Goal: Task Accomplishment & Management: Complete application form

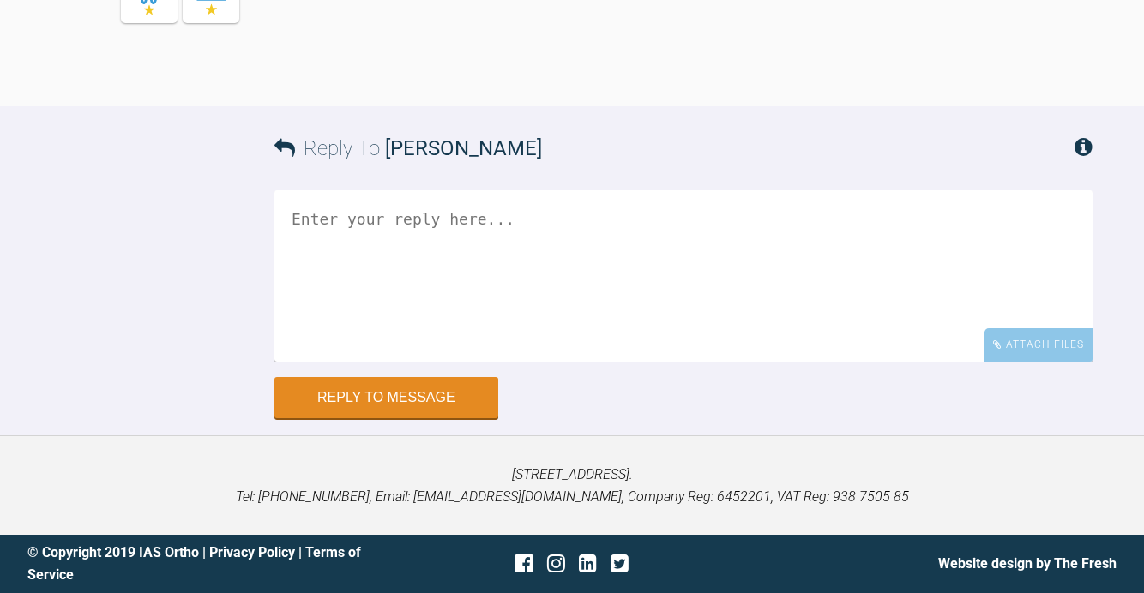
scroll to position [6119, 0]
click at [1025, 362] on div "Attach Files" at bounding box center [1038, 344] width 108 height 33
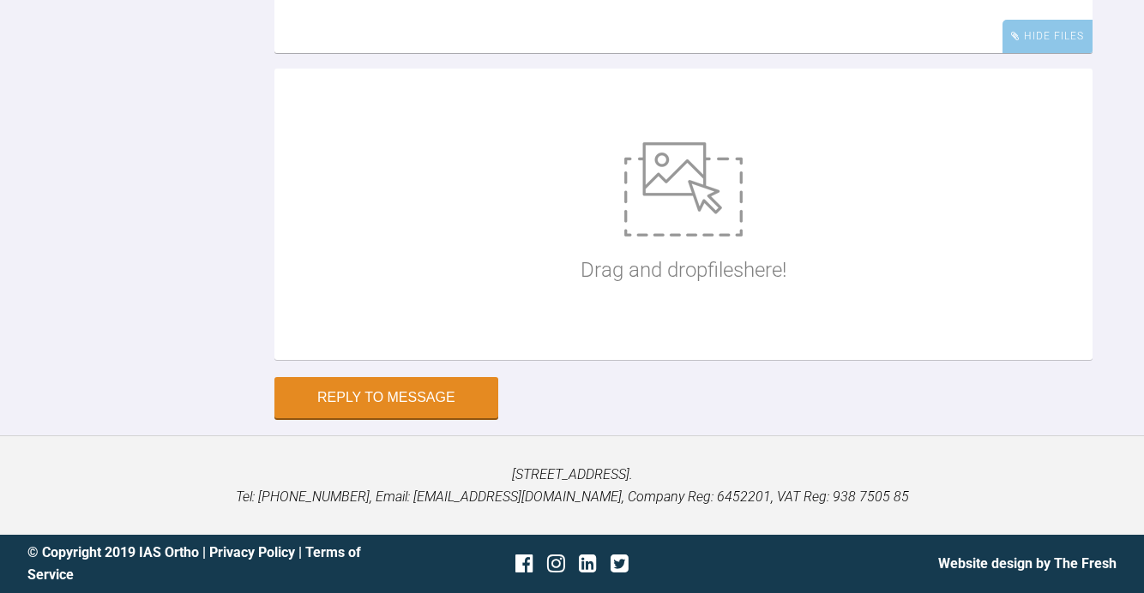
scroll to position [6447, 0]
click at [700, 219] on img at bounding box center [683, 189] width 118 height 94
click at [700, 188] on img at bounding box center [683, 189] width 118 height 94
type input "C:\fakepath\helan archwise1.png"
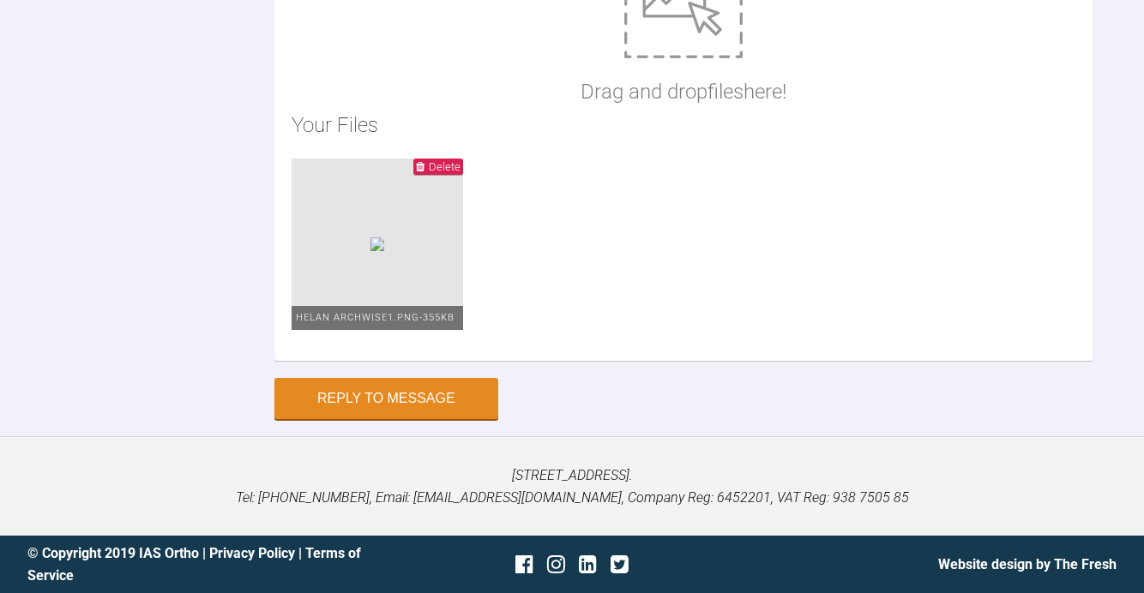
click at [668, 58] on img at bounding box center [683, 11] width 118 height 94
type input "C:\fakepath\helan arachwise2.html"
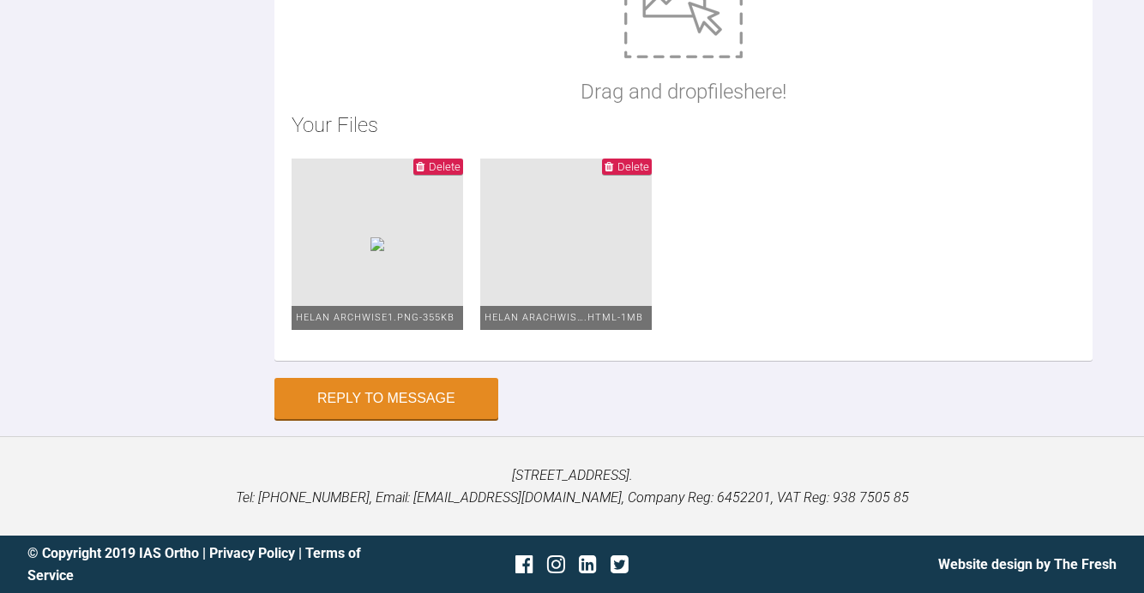
click at [520, 330] on li "Delete helan arachwis….html - 1MB" at bounding box center [565, 244] width 171 height 171
click at [605, 323] on span "helan arachwis….html - 1MB" at bounding box center [563, 317] width 159 height 11
click at [384, 251] on img at bounding box center [377, 244] width 14 height 14
click at [608, 172] on icon at bounding box center [608, 166] width 9 height 11
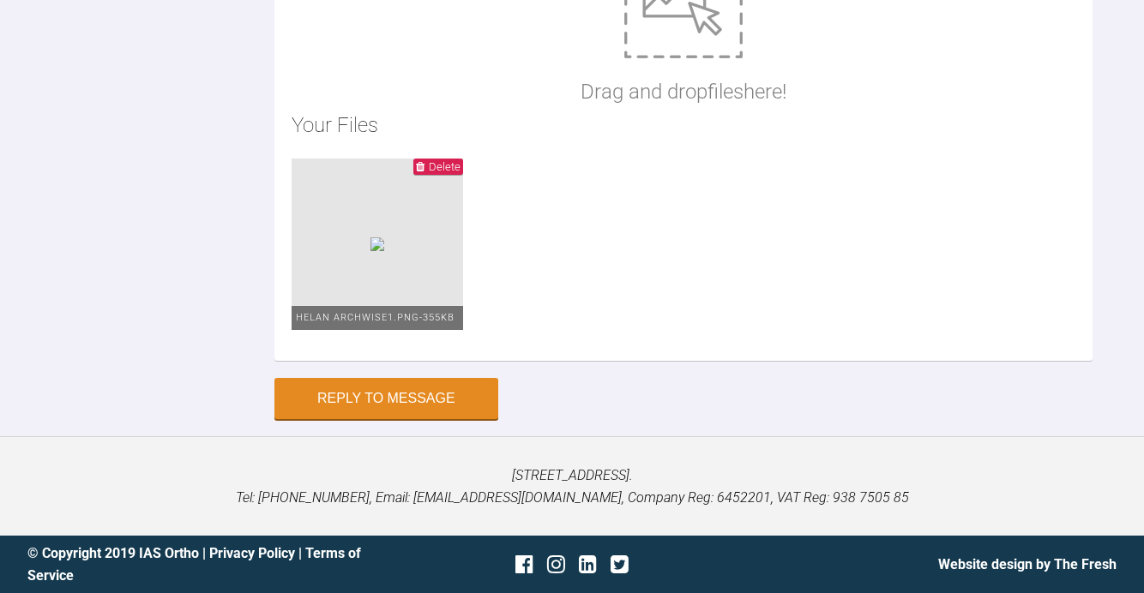
click at [641, 58] on img at bounding box center [683, 11] width 118 height 94
type input "C:\fakepath\hc archwise 2.html"
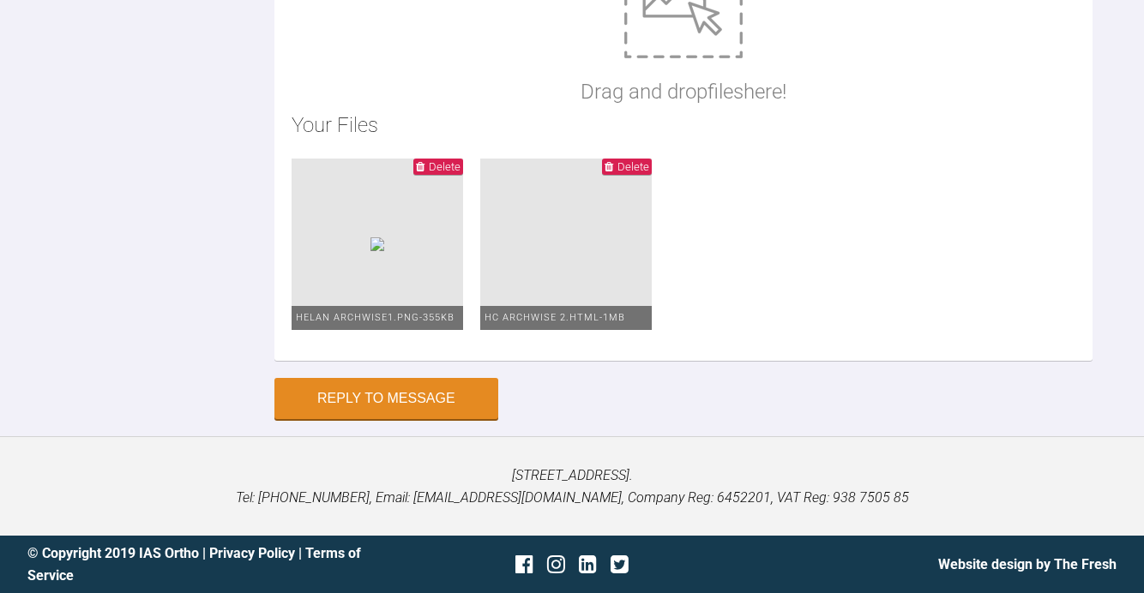
click at [584, 330] on li "Delete hc archwise 2.html - 1MB" at bounding box center [565, 244] width 171 height 171
